Goal: Task Accomplishment & Management: Manage account settings

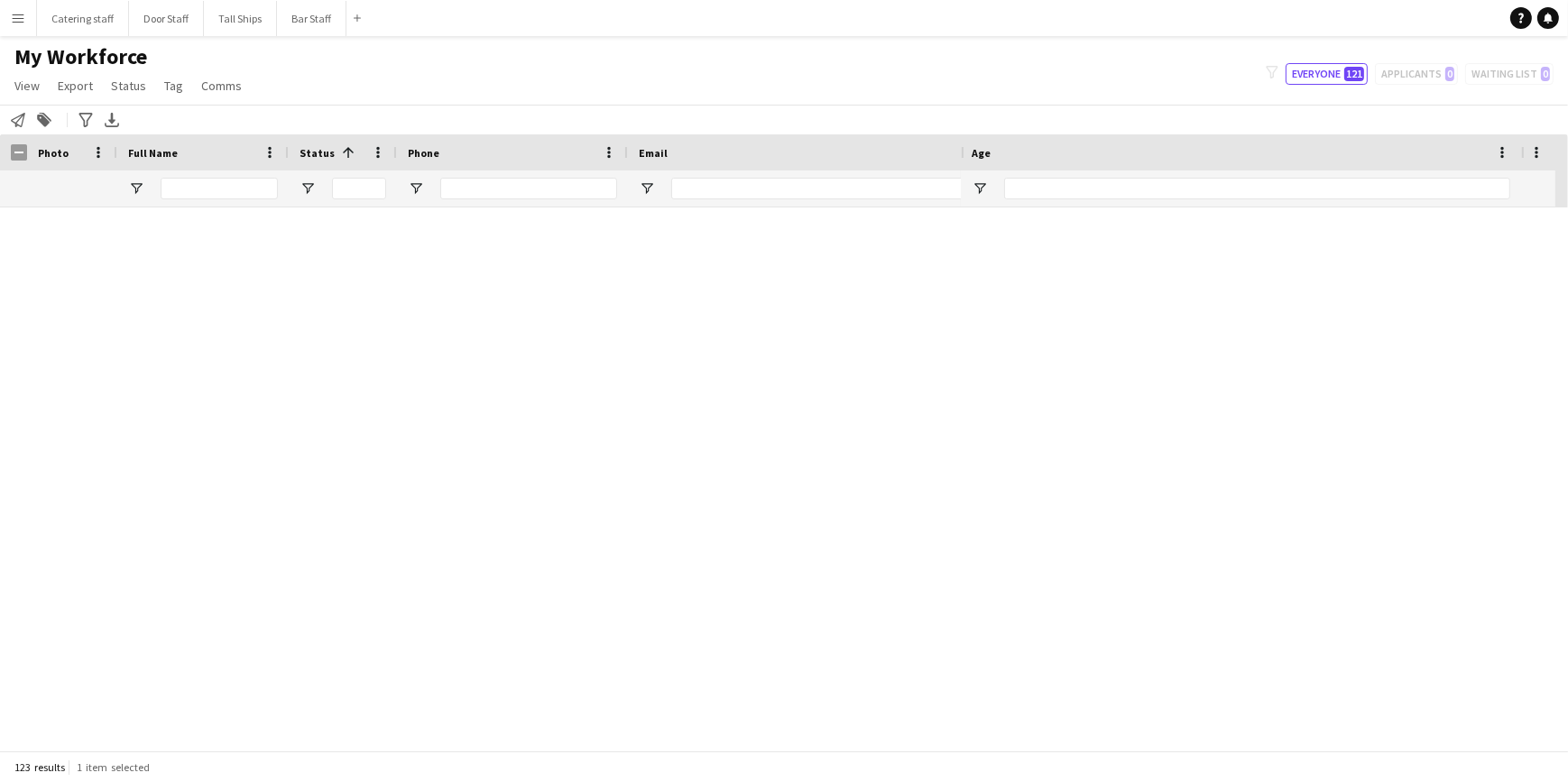
scroll to position [5083, 0]
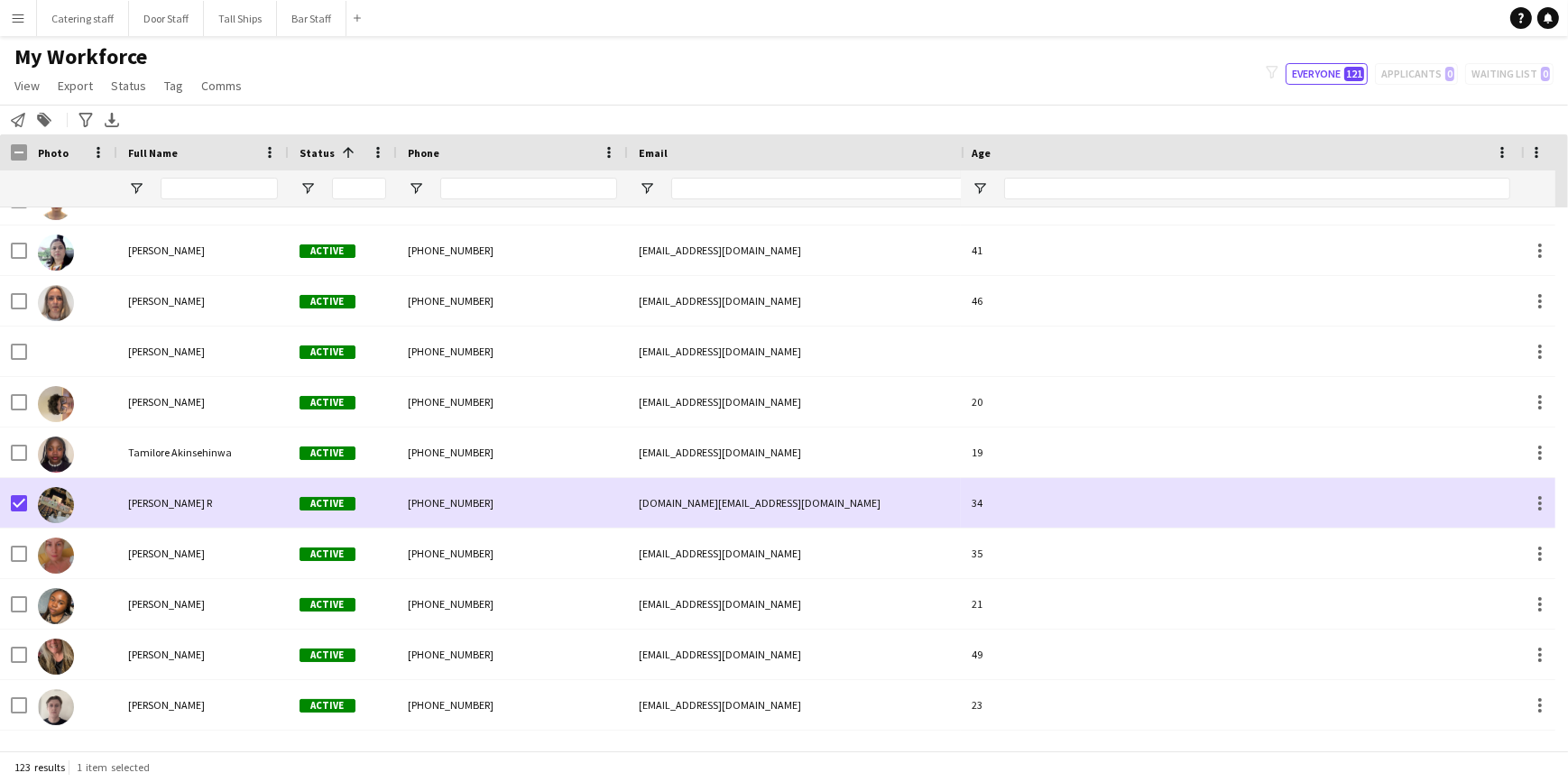
click at [20, 24] on app-icon "Menu" at bounding box center [18, 18] width 15 height 15
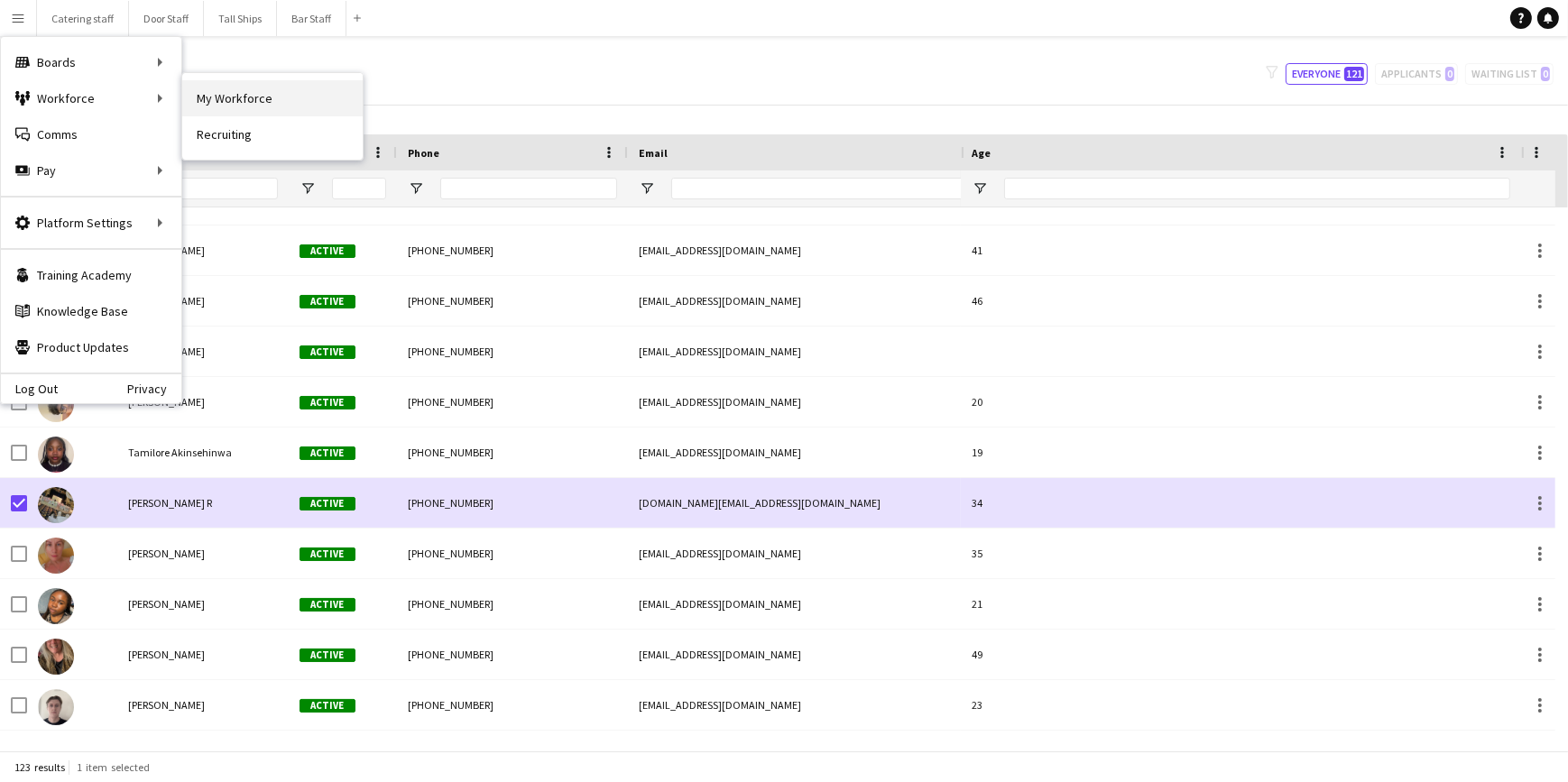
click at [233, 90] on link "My Workforce" at bounding box center [272, 98] width 181 height 36
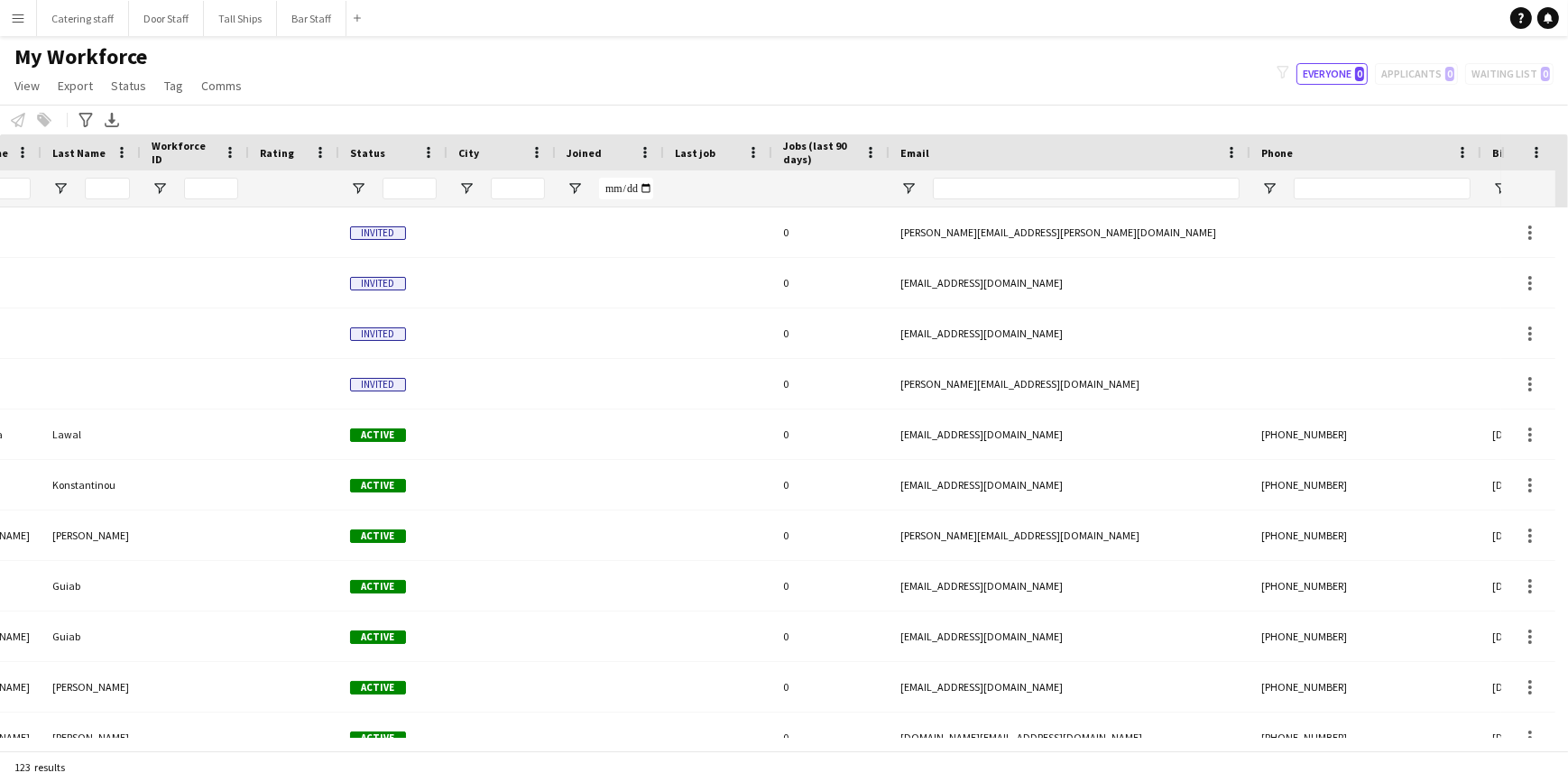
scroll to position [0, 0]
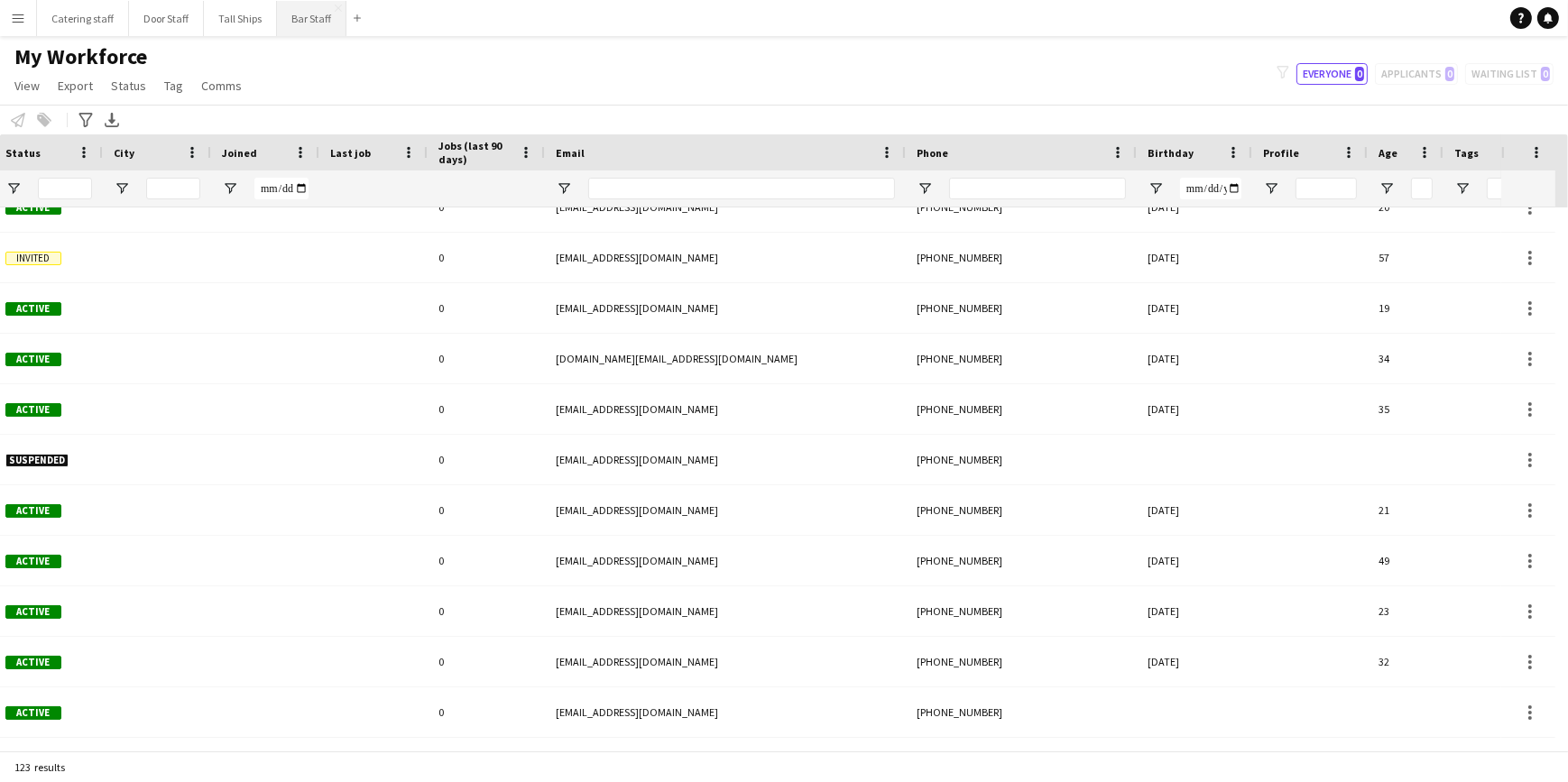
click at [301, 25] on button "Bar Staff Close" at bounding box center [311, 19] width 69 height 35
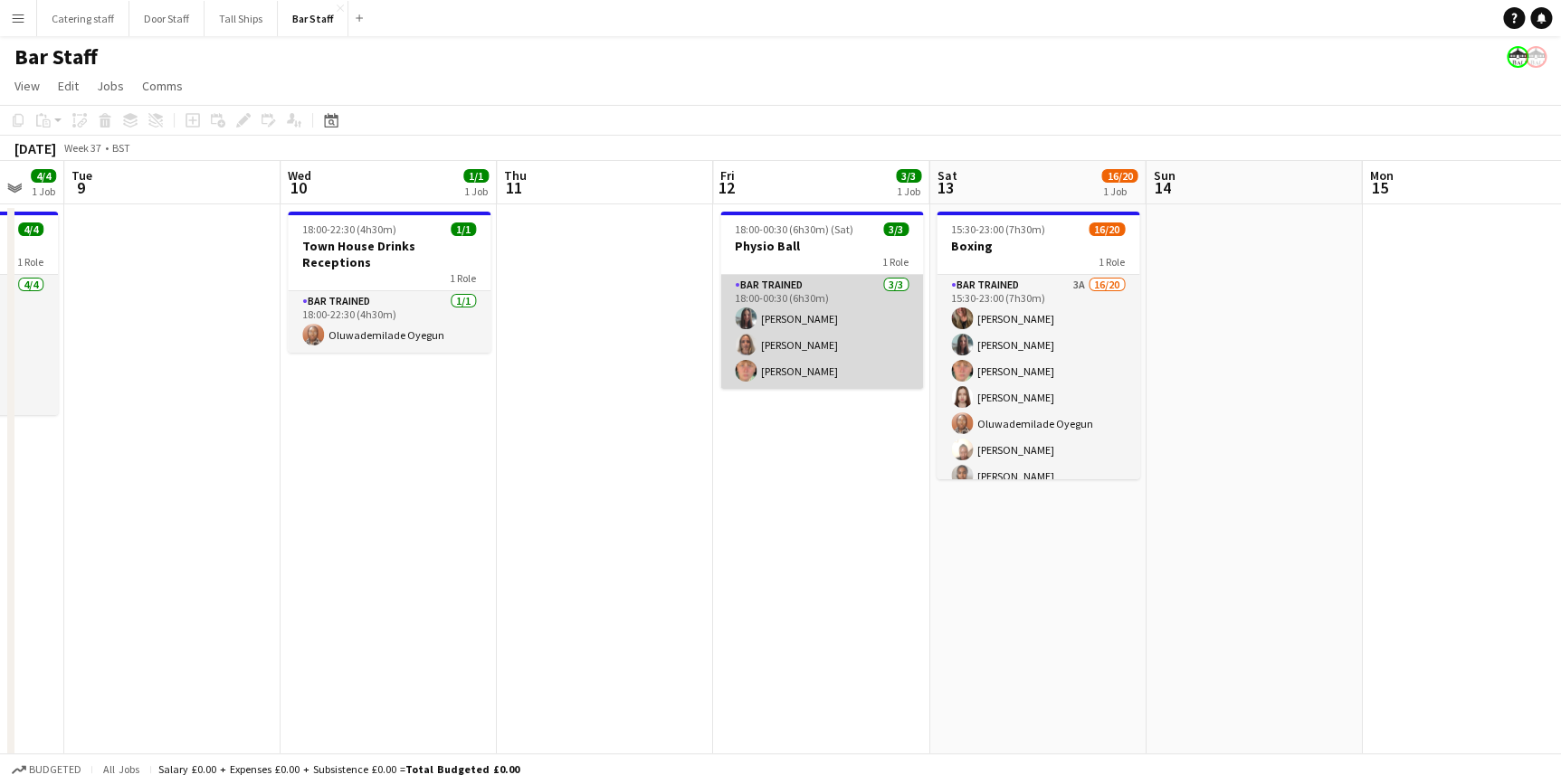
click at [814, 359] on app-card-role "Bar trained [DATE] 18:00-00:30 (6h30m) [PERSON_NAME] [PERSON_NAME] [PERSON_NAME]" at bounding box center [821, 332] width 203 height 114
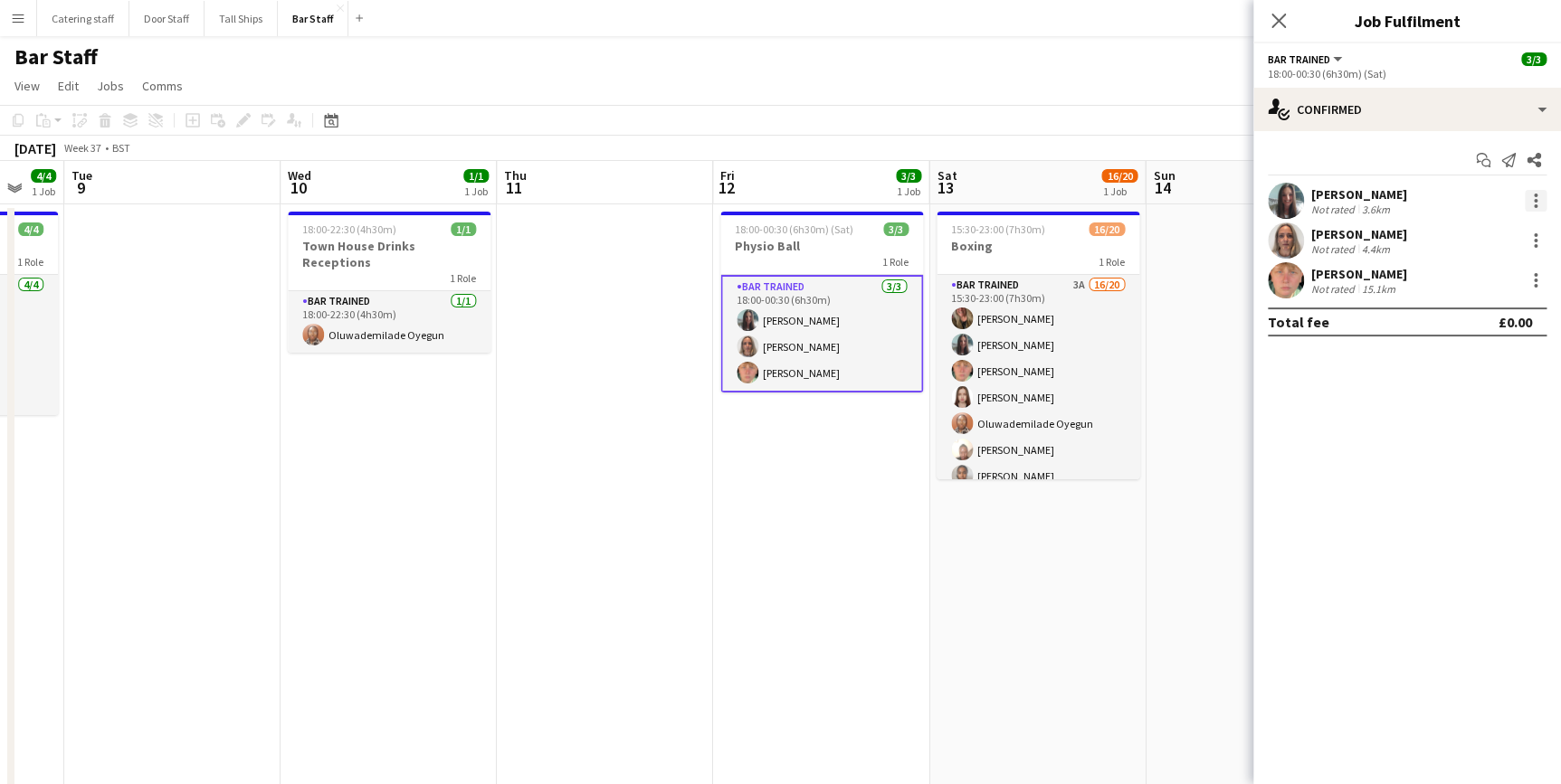
click at [1529, 200] on div at bounding box center [1536, 201] width 22 height 22
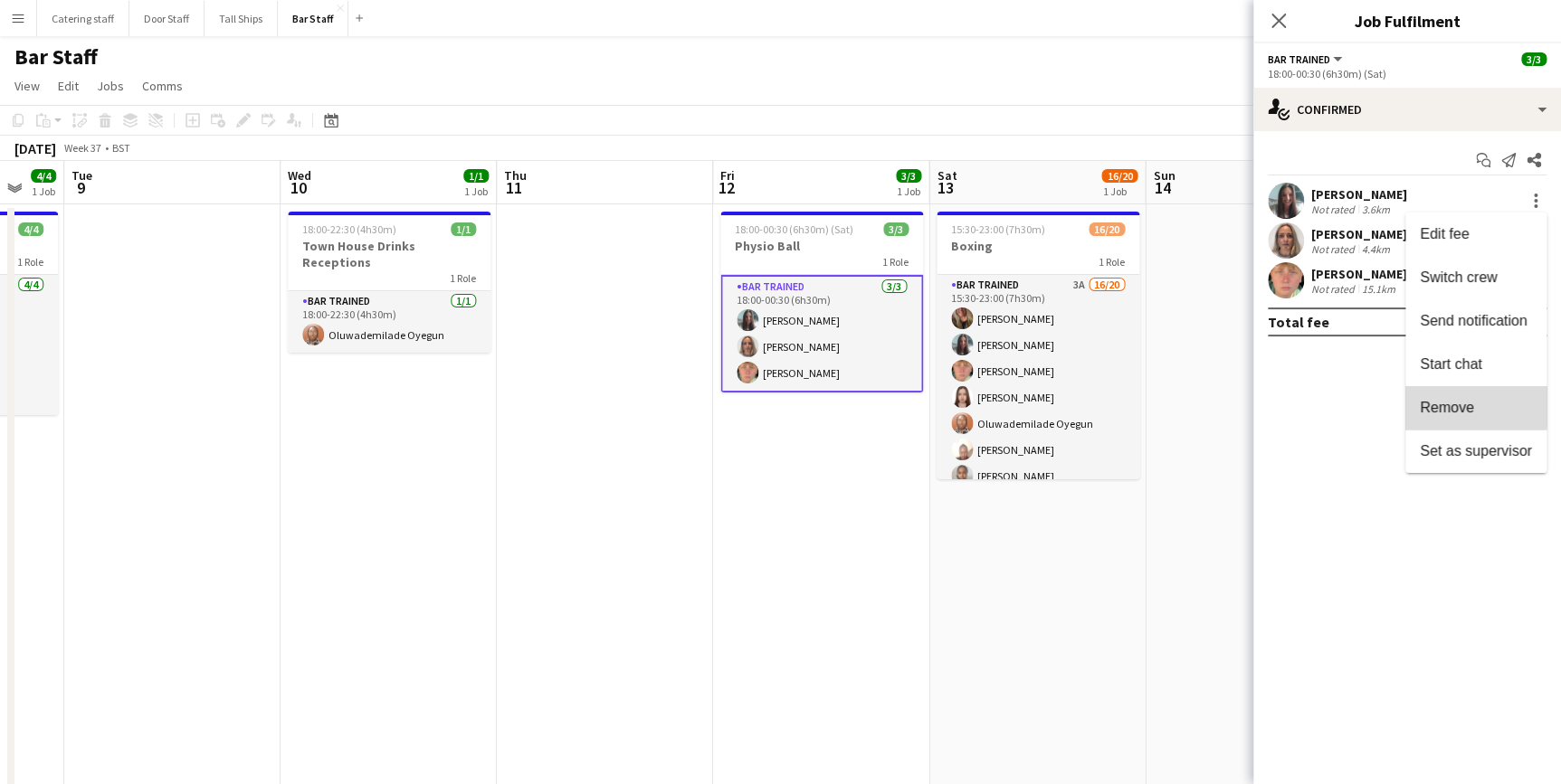
click at [1443, 403] on span "Remove" at bounding box center [1446, 407] width 54 height 16
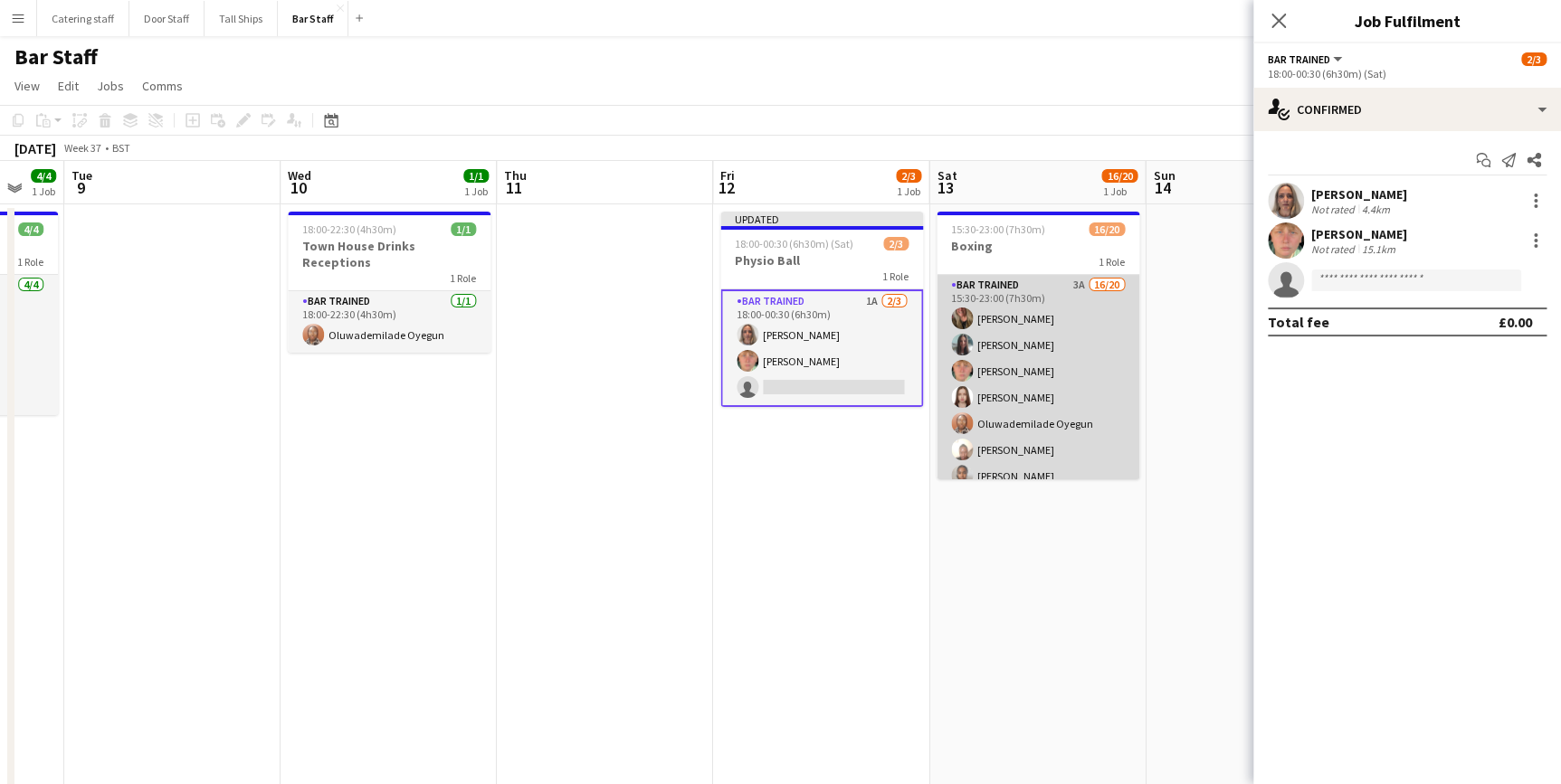
click at [1002, 381] on app-card-role "Bar trained 3A 16/20 15:30-23:00 (7h30m) [PERSON_NAME] [PERSON_NAME] [PERSON_NA…" at bounding box center [1037, 557] width 203 height 565
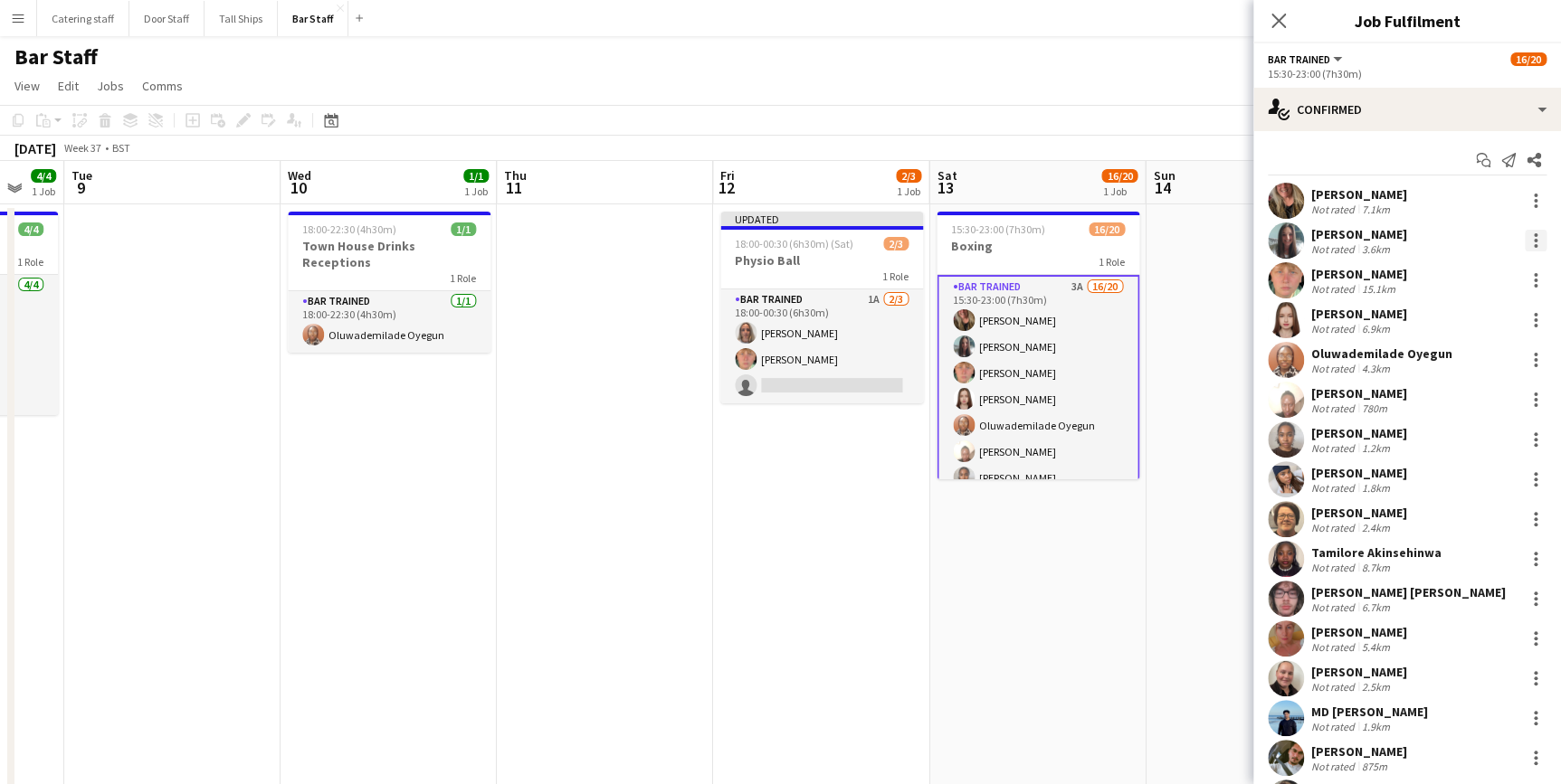
click at [1525, 241] on div at bounding box center [1536, 241] width 22 height 22
click at [1470, 439] on span "Remove" at bounding box center [1463, 447] width 113 height 17
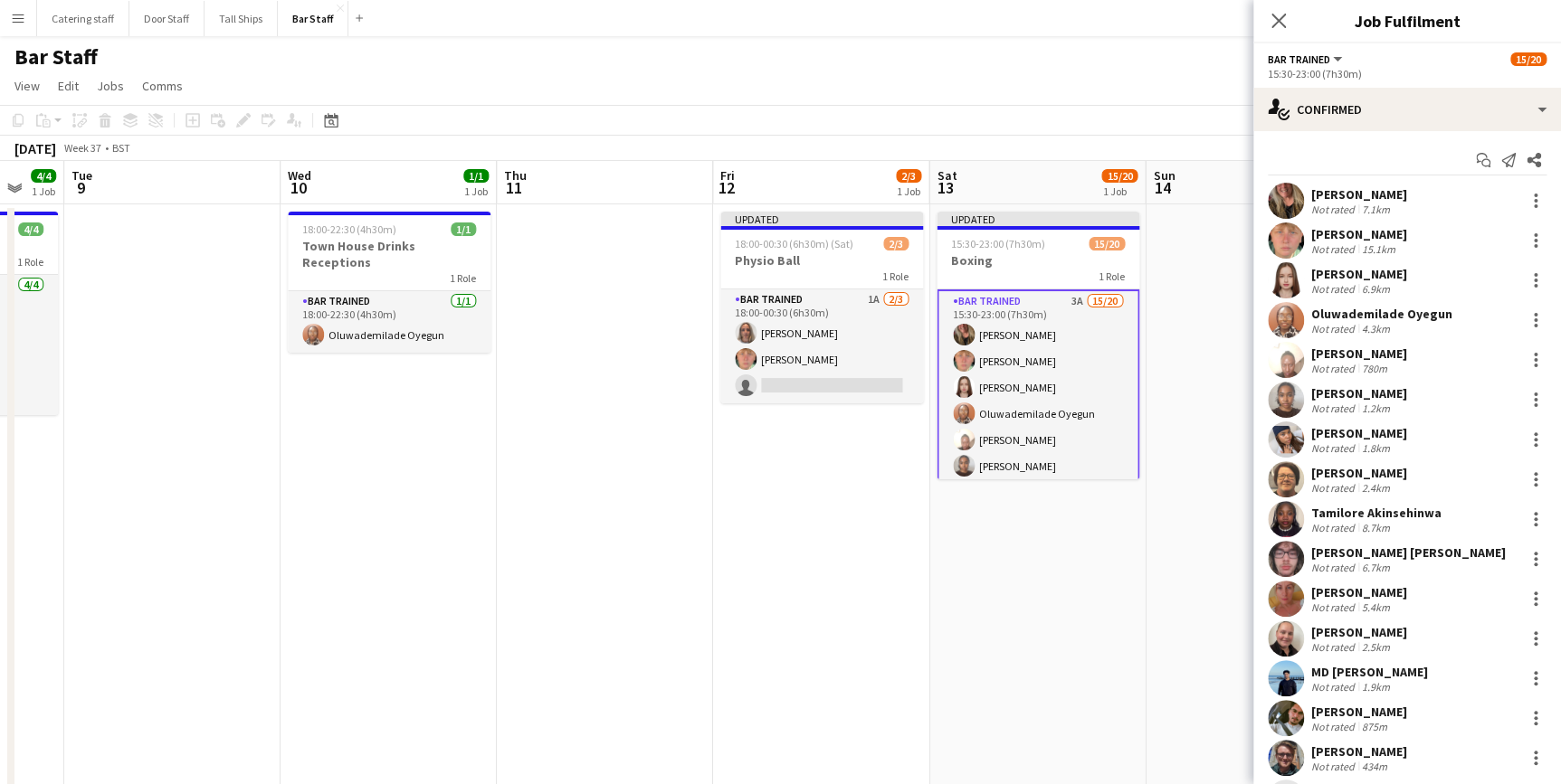
click at [1207, 539] on app-date-cell at bounding box center [1254, 546] width 216 height 683
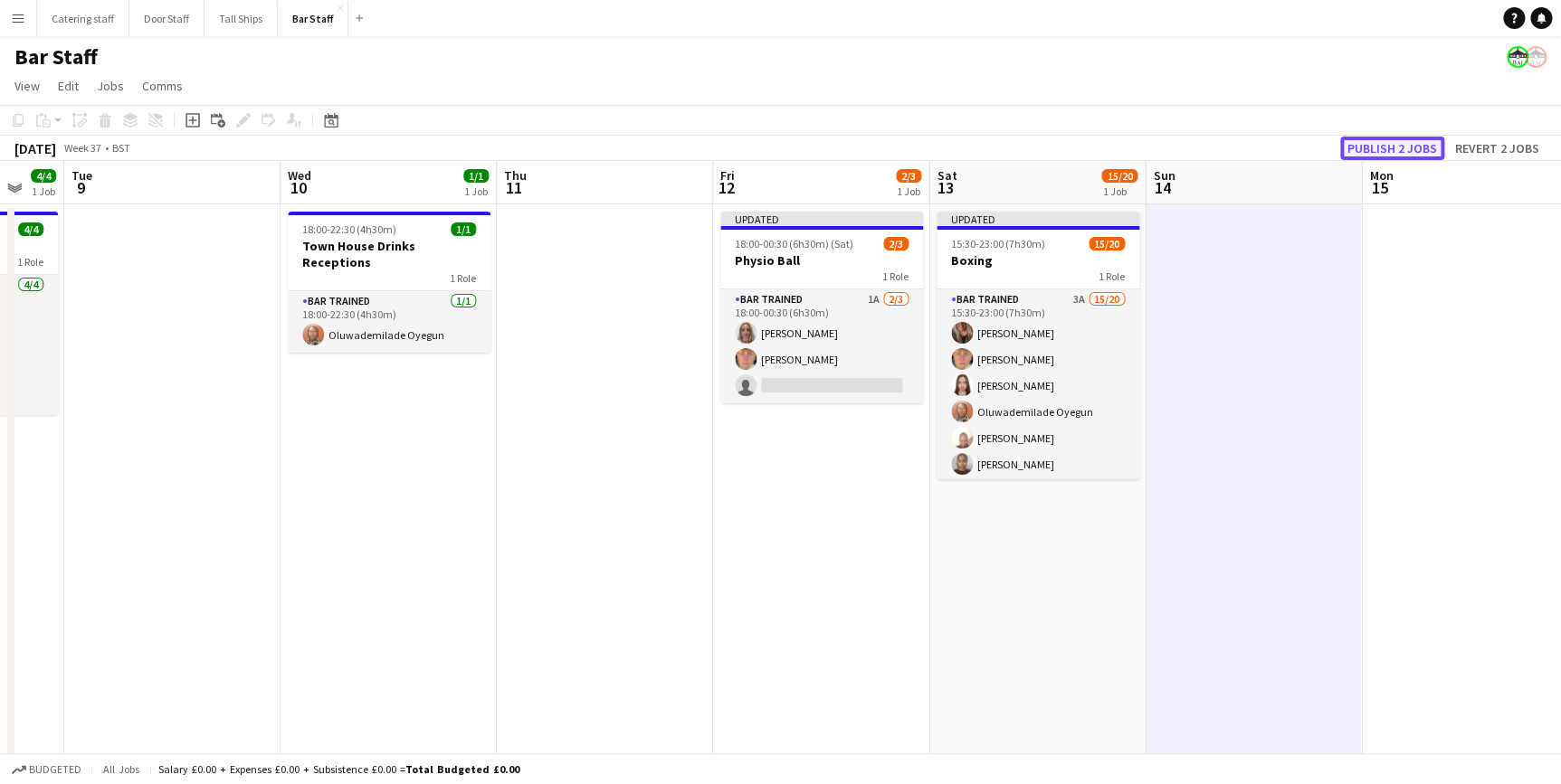
click at [1395, 153] on button "Publish 2 jobs" at bounding box center [1392, 149] width 104 height 23
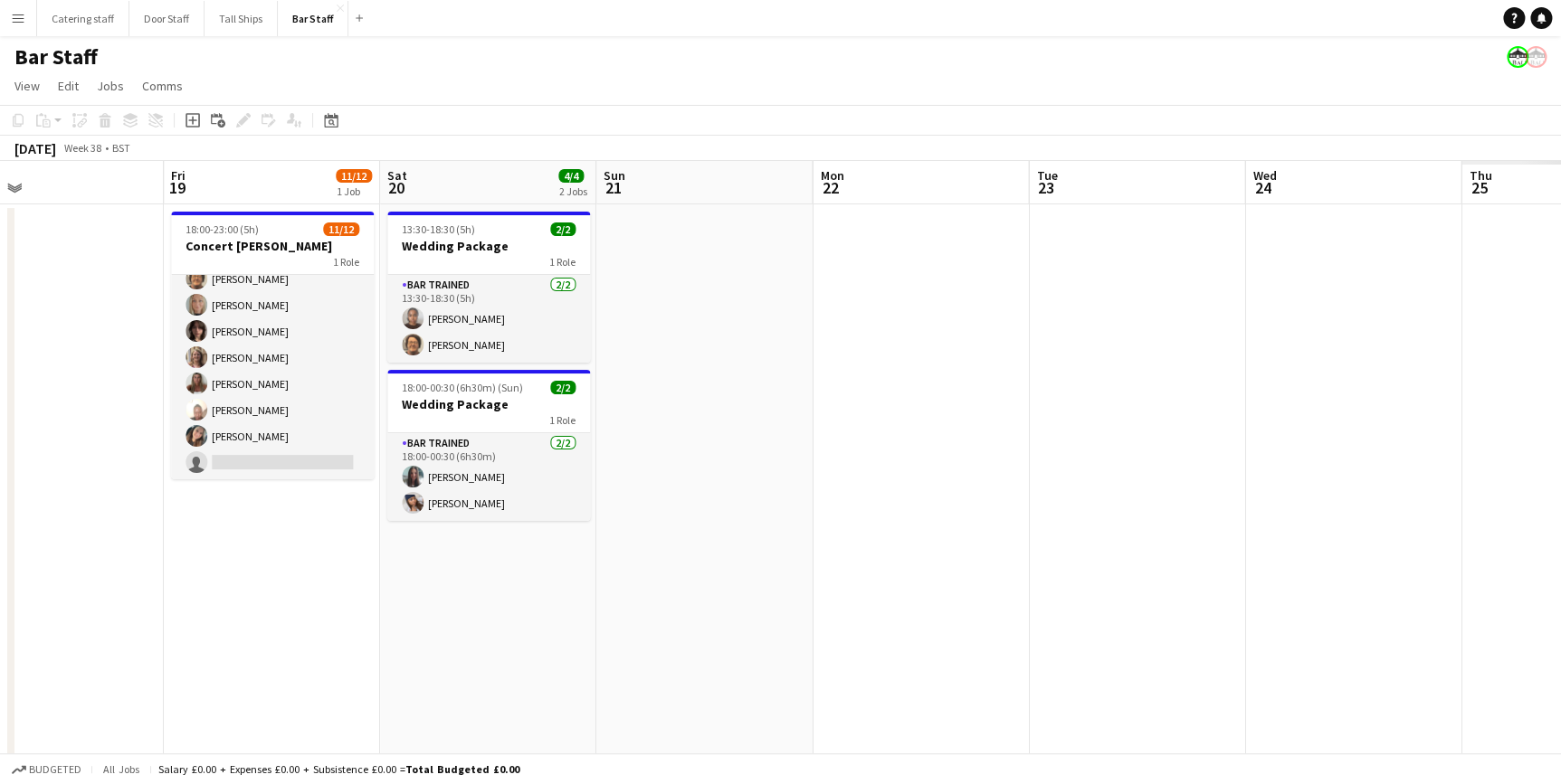
scroll to position [0, 498]
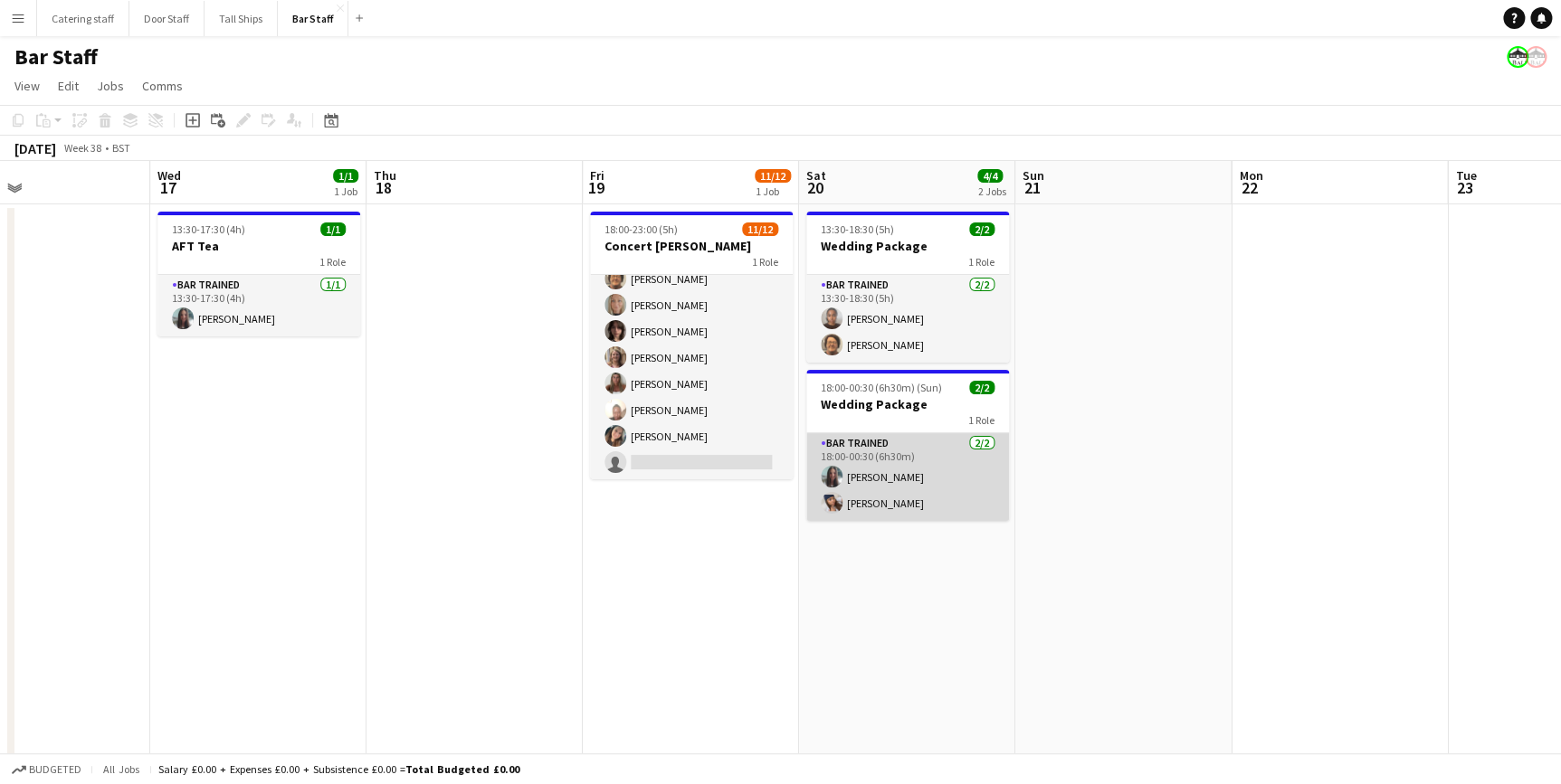
click at [889, 464] on app-card-role "Bar trained [DATE] 18:00-00:30 (6h30m) [PERSON_NAME] [PERSON_NAME]" at bounding box center [907, 478] width 203 height 88
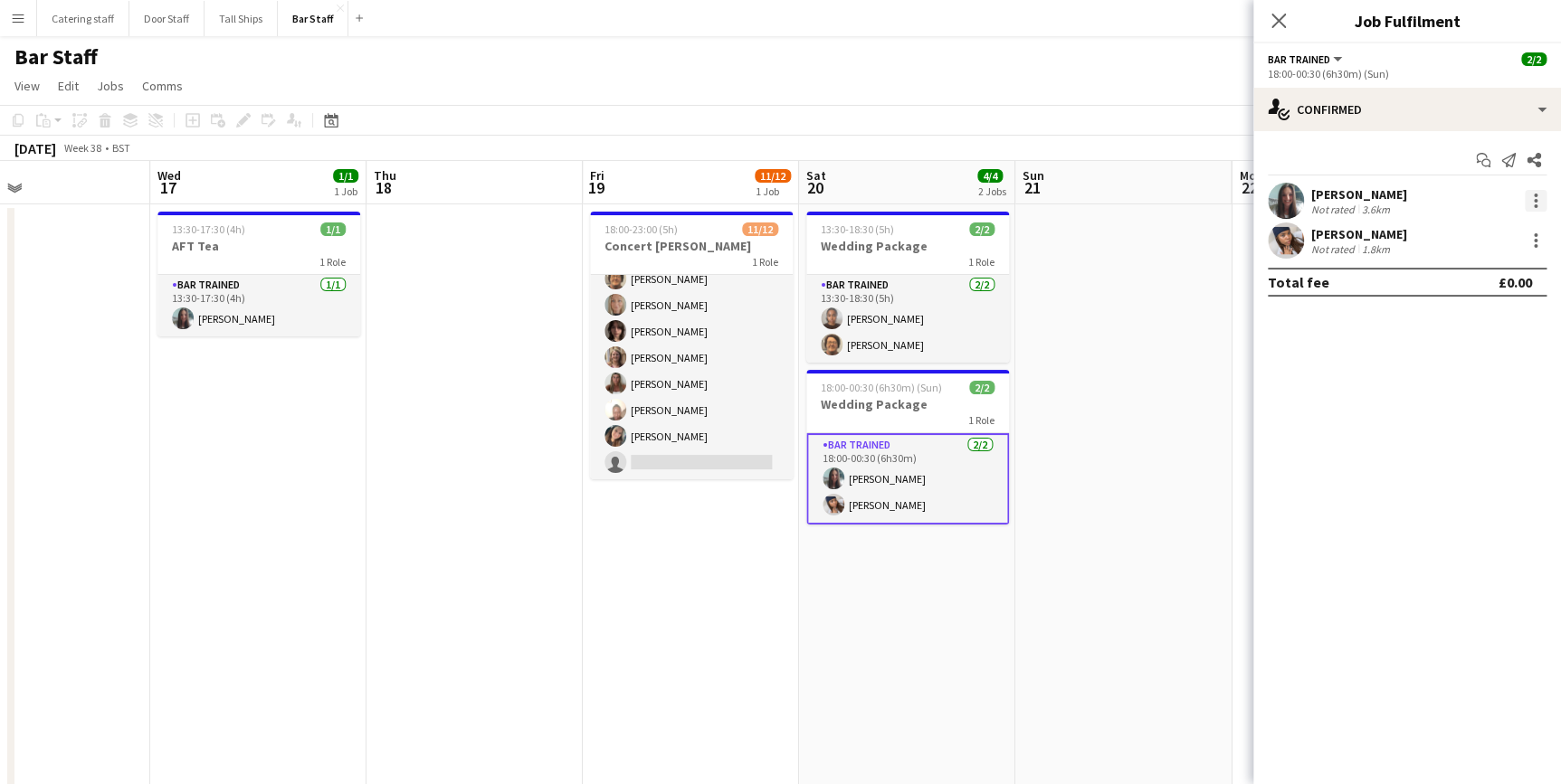
click at [1530, 206] on div at bounding box center [1536, 201] width 22 height 22
click at [1466, 399] on span "Remove" at bounding box center [1446, 407] width 54 height 16
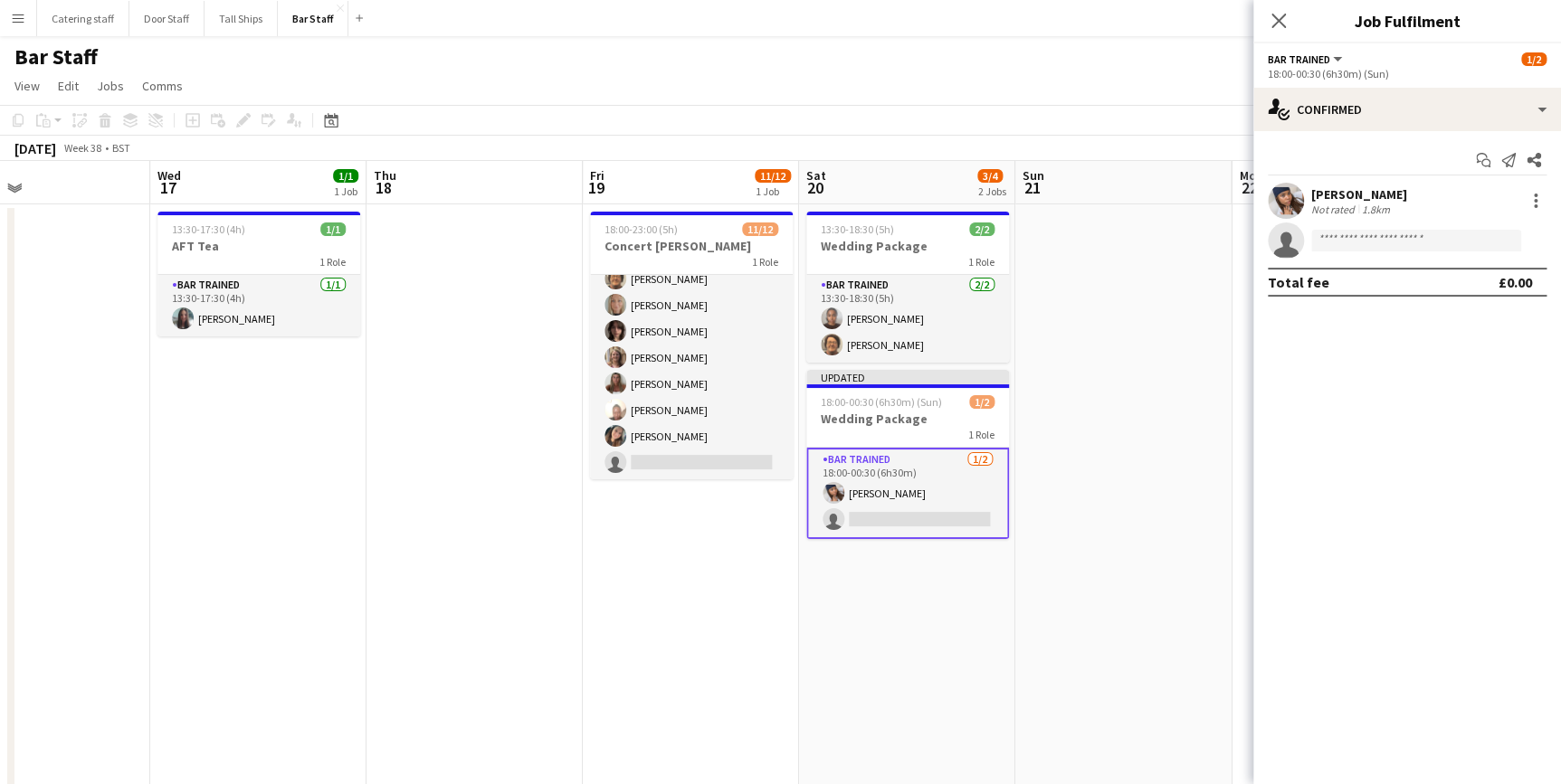
click at [1135, 324] on app-date-cell at bounding box center [1123, 546] width 216 height 683
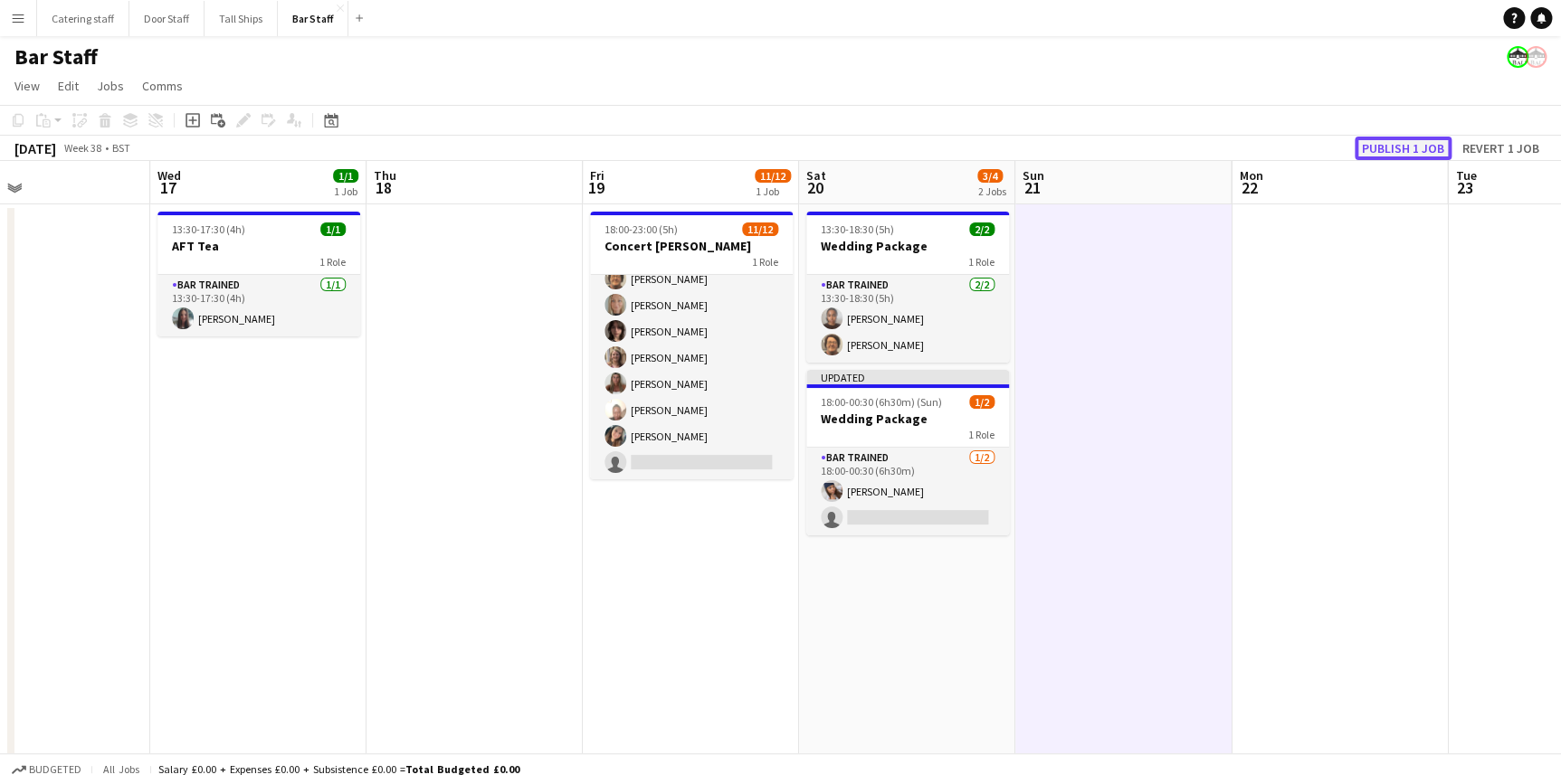
click at [1403, 137] on button "Publish 1 job" at bounding box center [1402, 149] width 97 height 23
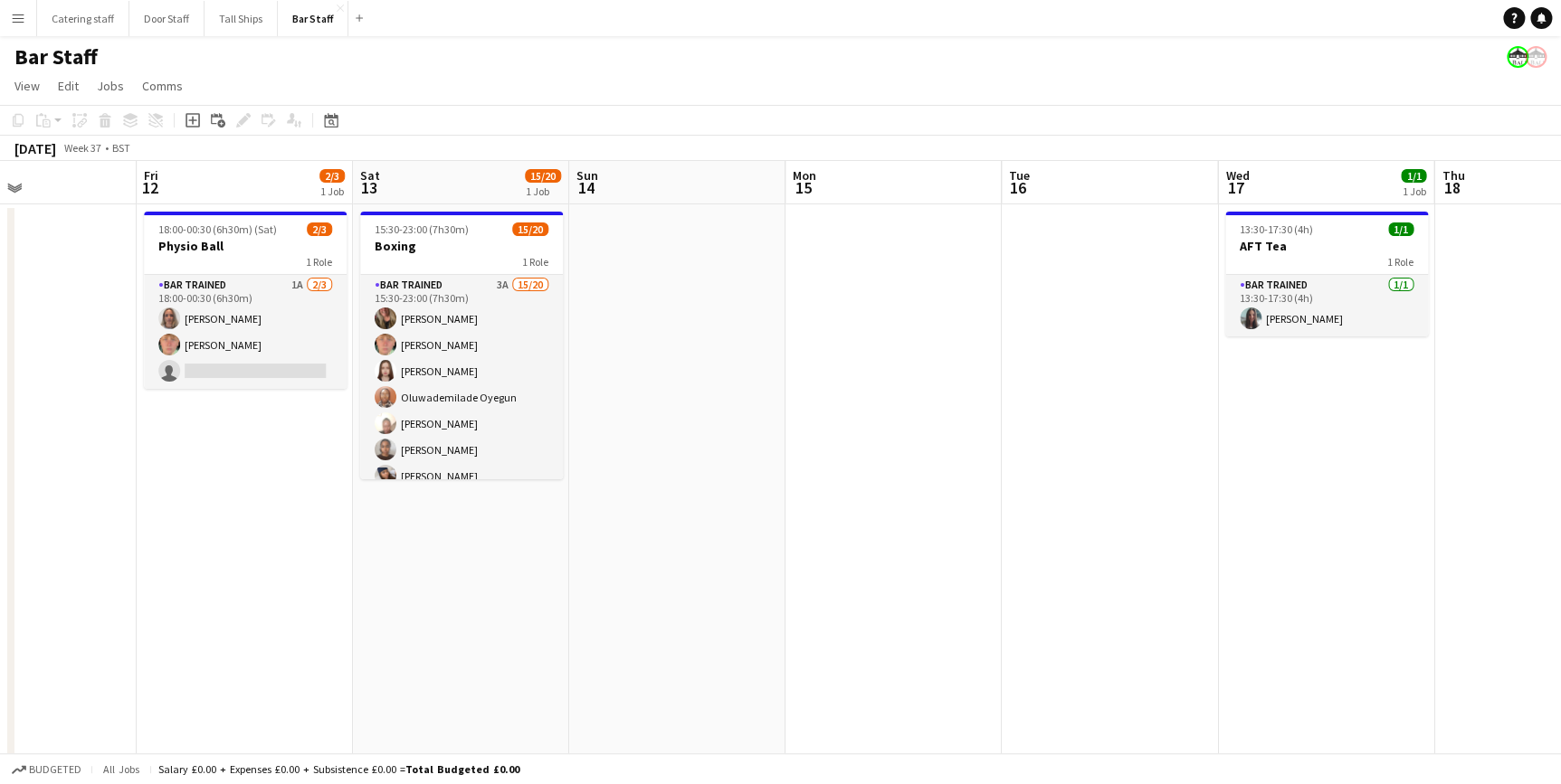
scroll to position [0, 511]
